Goal: Information Seeking & Learning: Find specific fact

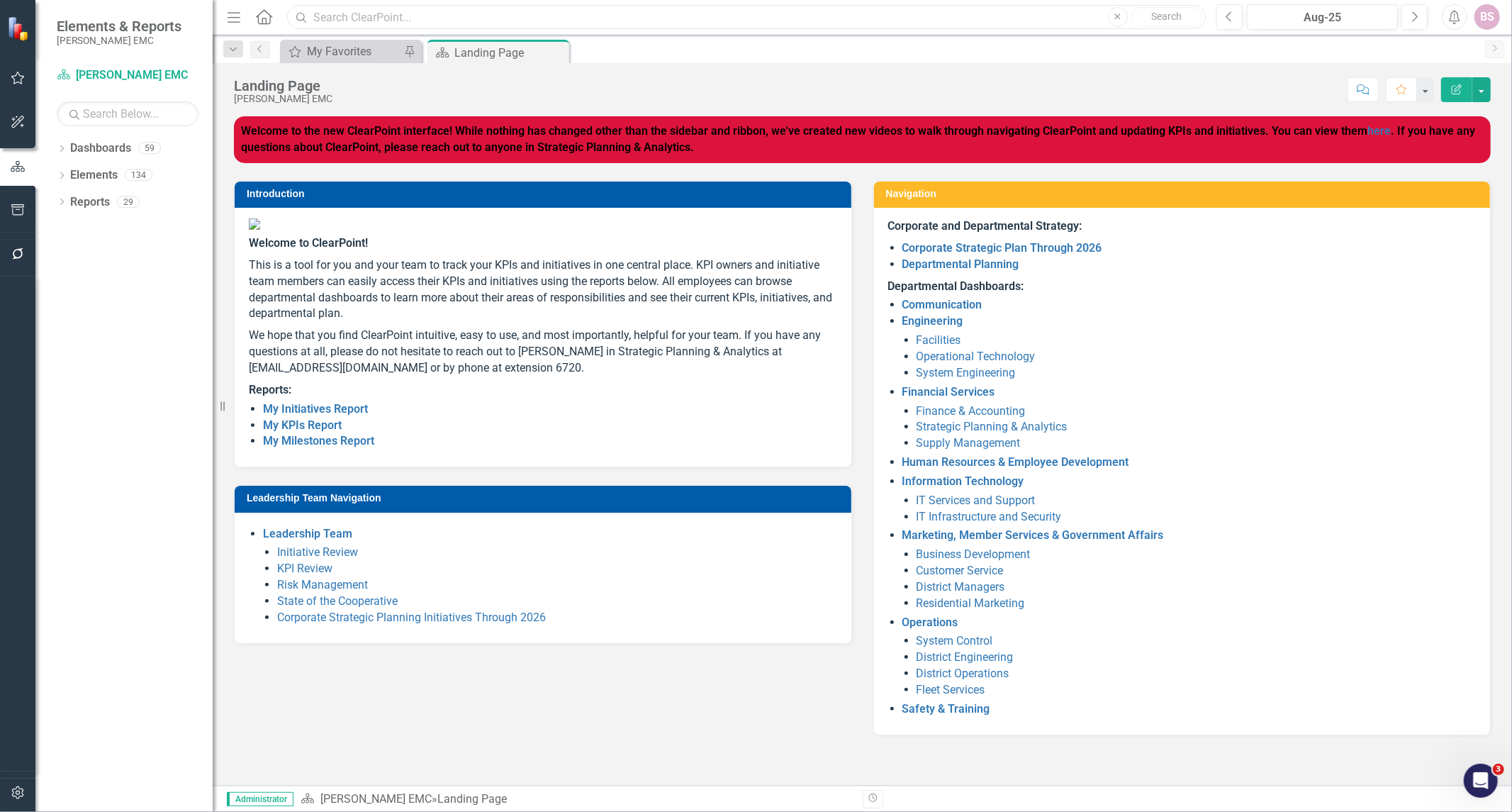
click at [430, 26] on input "text" at bounding box center [746, 17] width 918 height 25
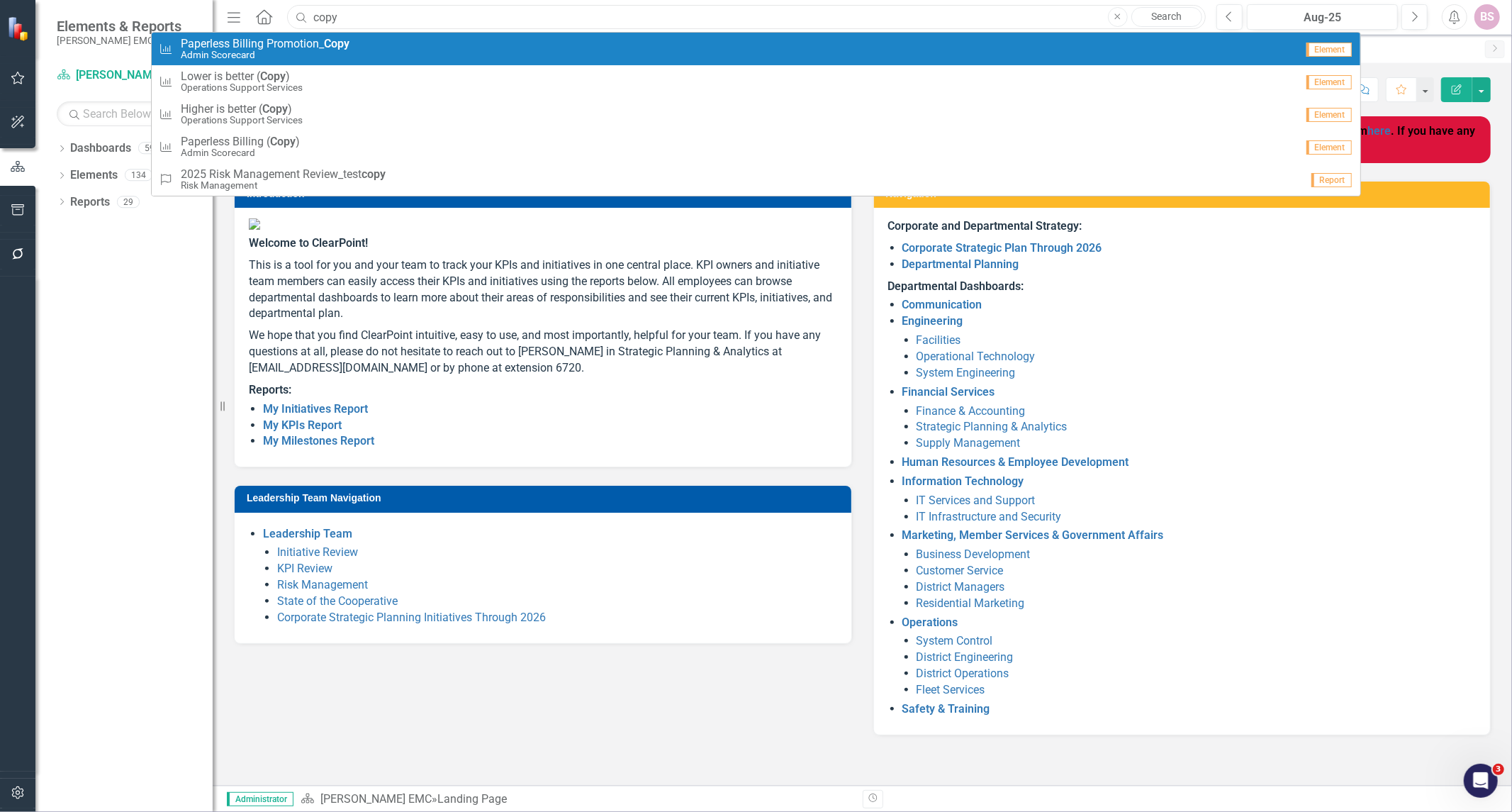
type input "copy"
click at [1175, 9] on link "Search" at bounding box center [1166, 16] width 71 height 20
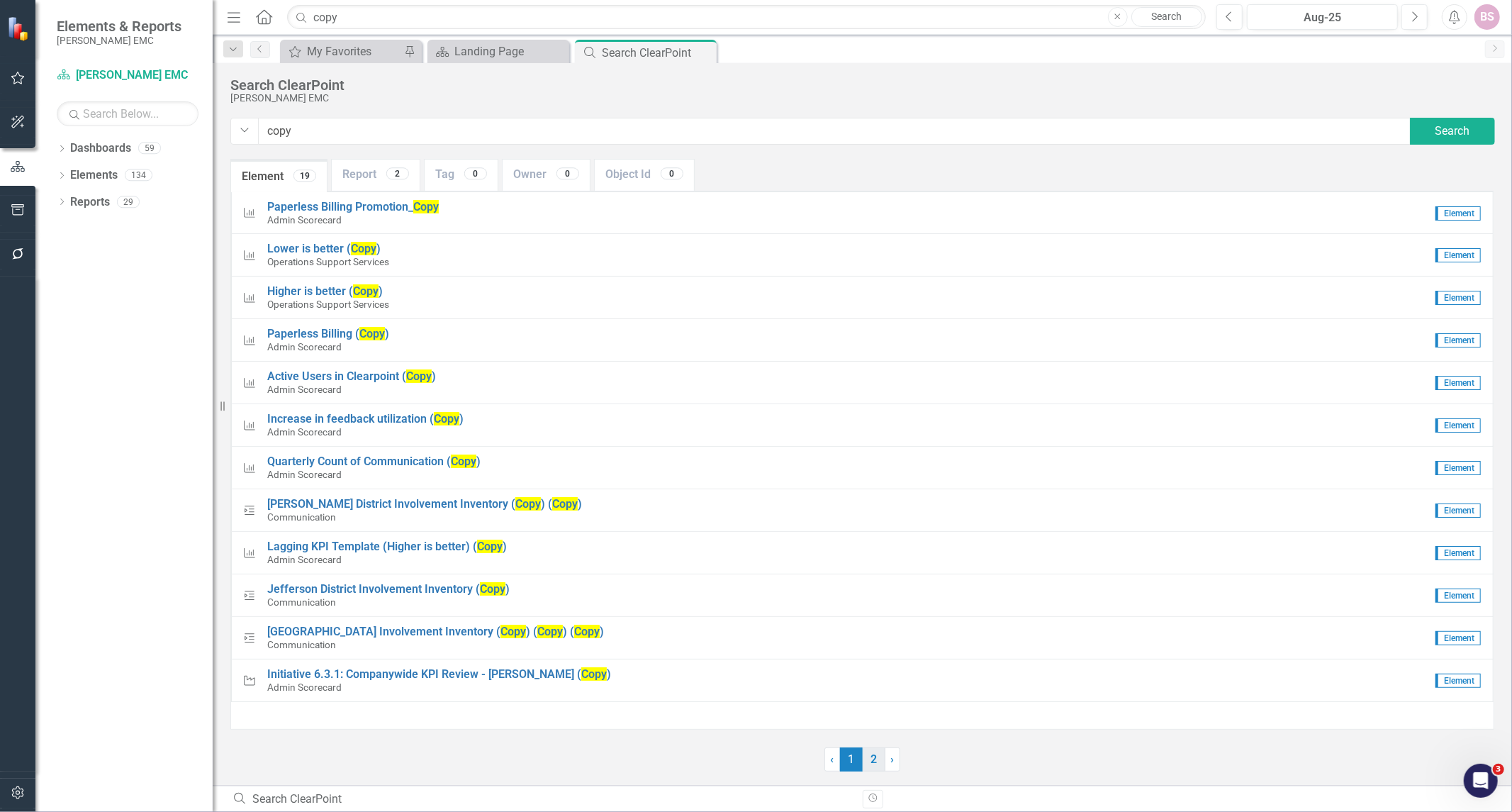
click at [880, 767] on link "2" at bounding box center [874, 759] width 22 height 24
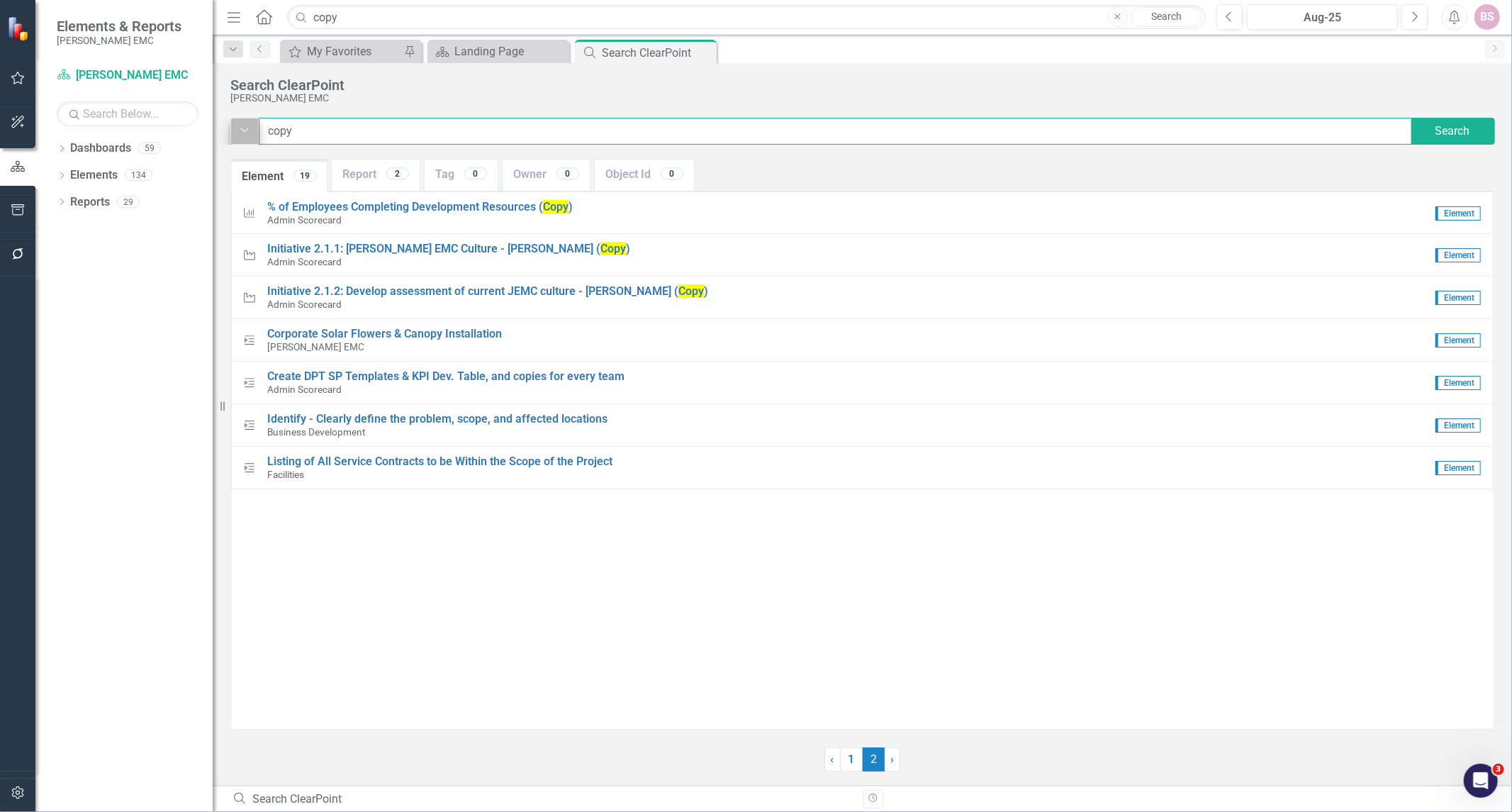
drag, startPoint x: 311, startPoint y: 134, endPoint x: 241, endPoint y: 139, distance: 70.2
click at [241, 139] on div "Dropdown copy Search" at bounding box center [862, 132] width 1263 height 27
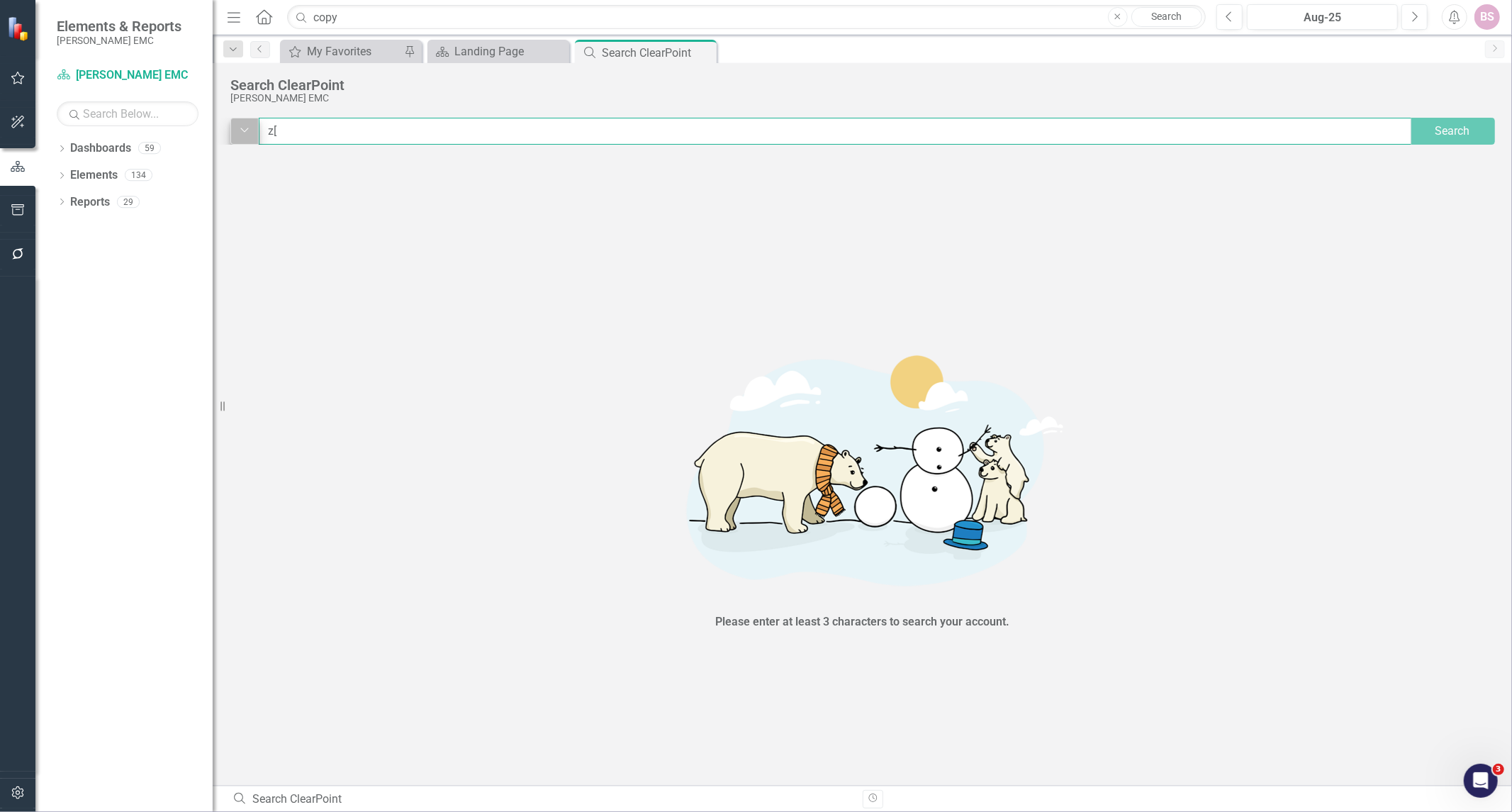
type input "z"
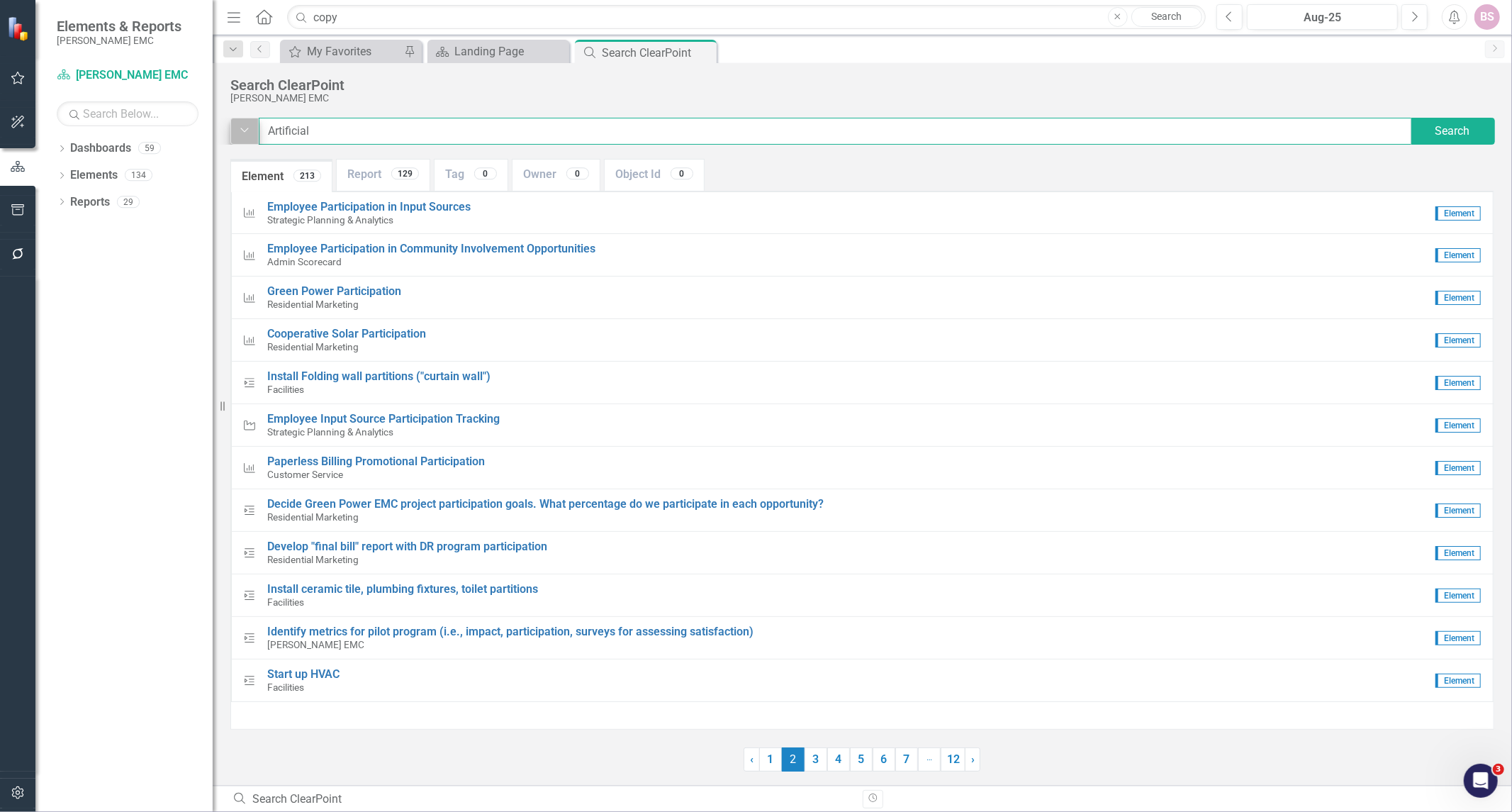
type input "Artificial"
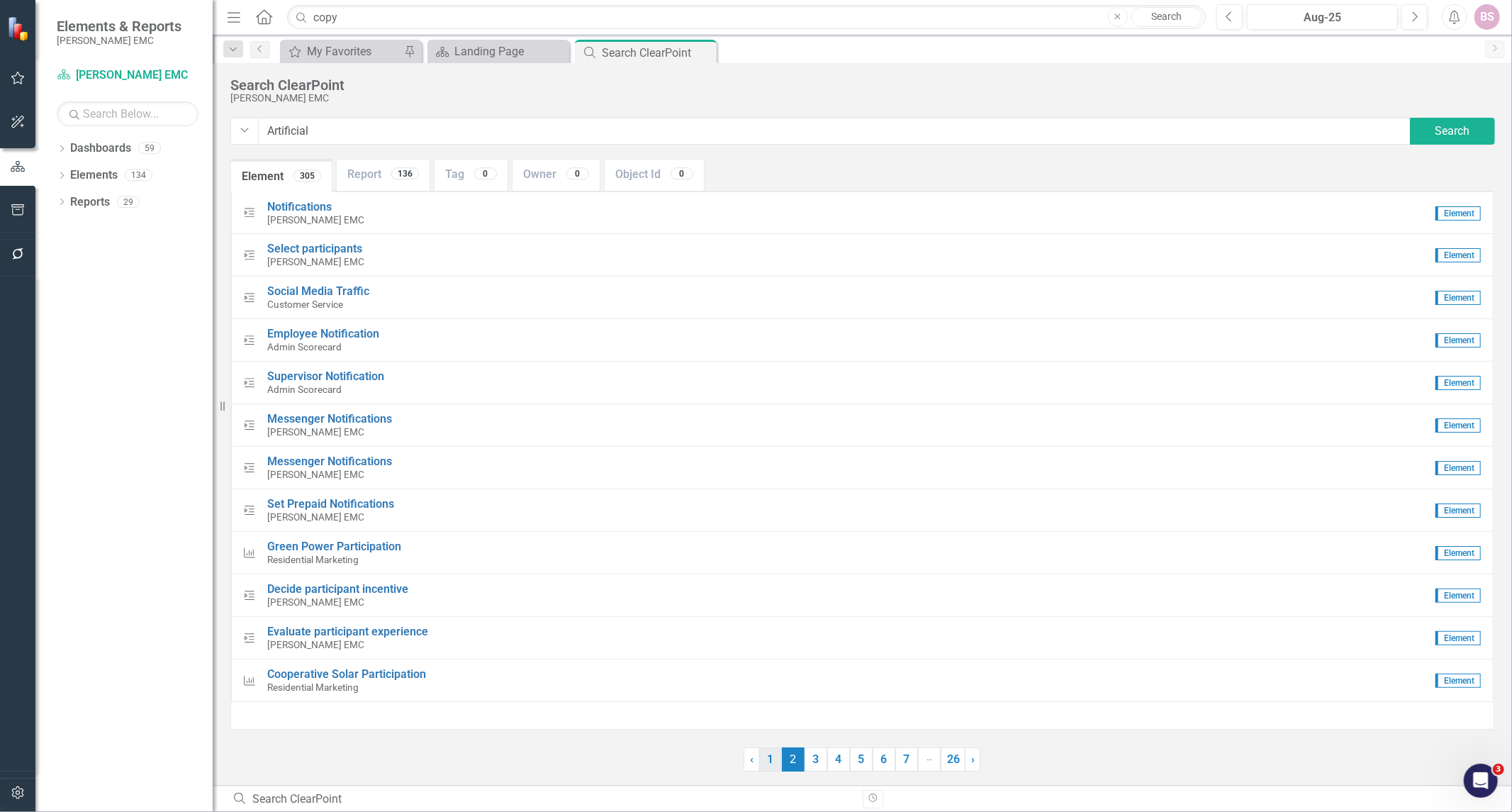
click at [767, 766] on link "1" at bounding box center [770, 759] width 22 height 24
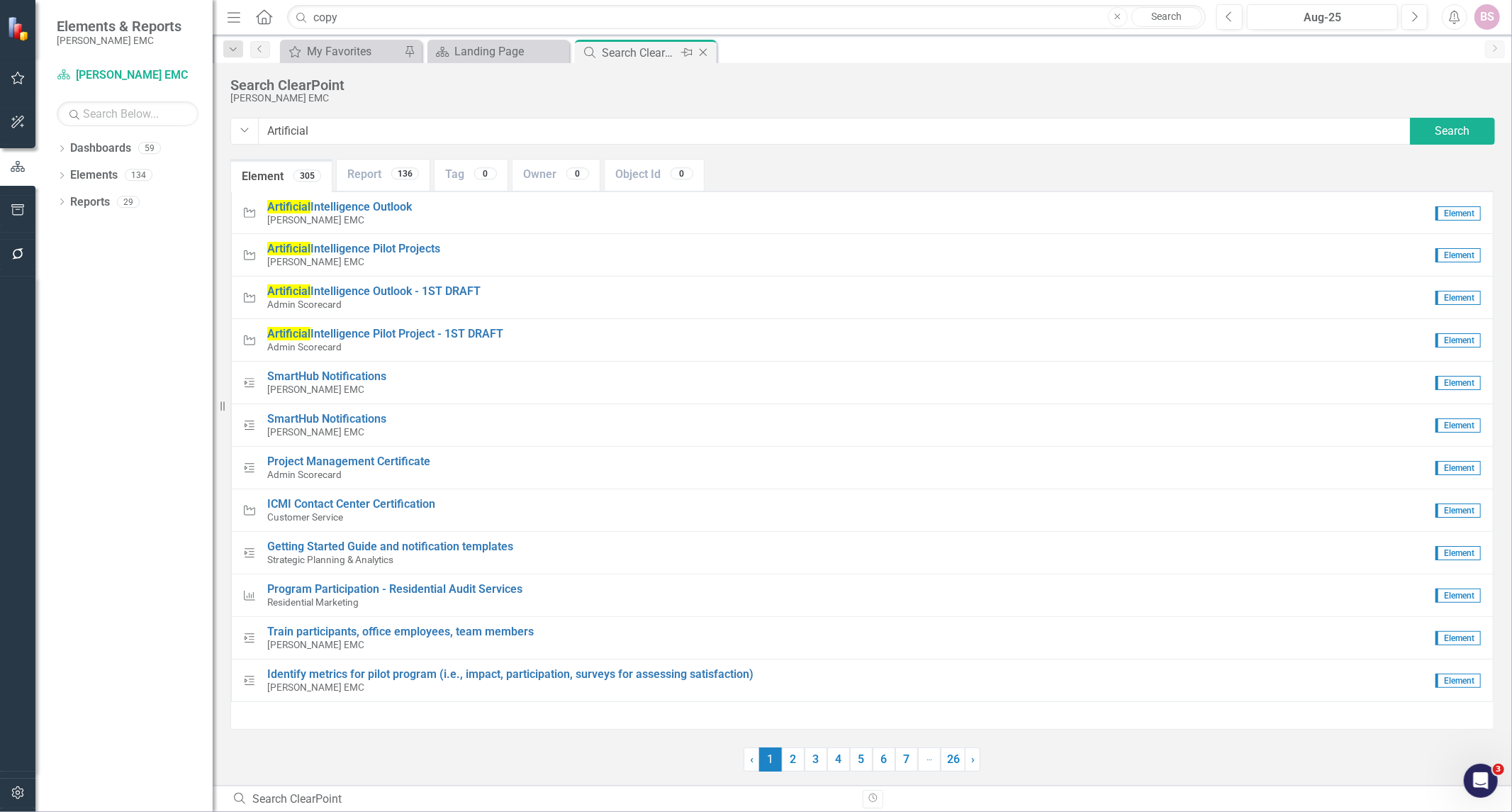
click at [701, 53] on icon at bounding box center [703, 53] width 8 height 8
